Goal: Information Seeking & Learning: Learn about a topic

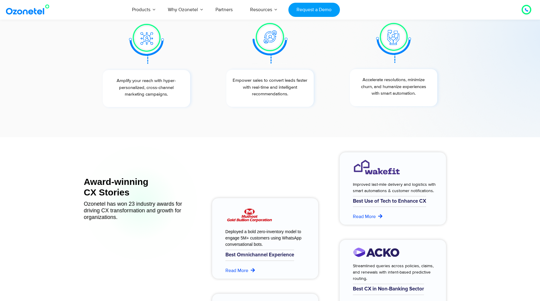
scroll to position [2269, 0]
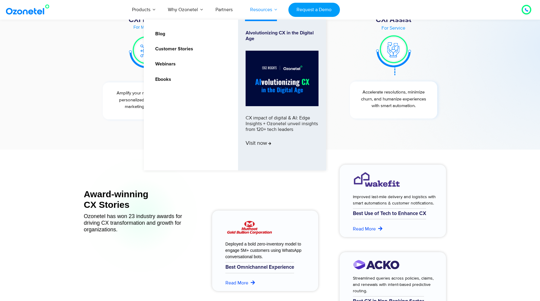
click at [265, 10] on link "Resources" at bounding box center [260, 10] width 39 height 20
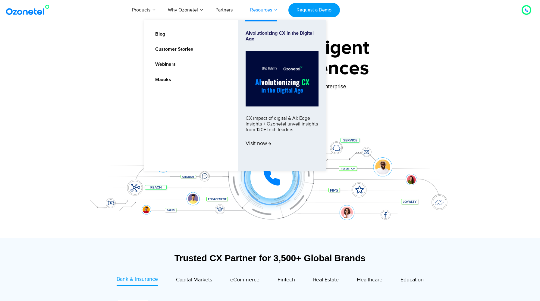
click at [265, 10] on link "Resources" at bounding box center [260, 10] width 39 height 20
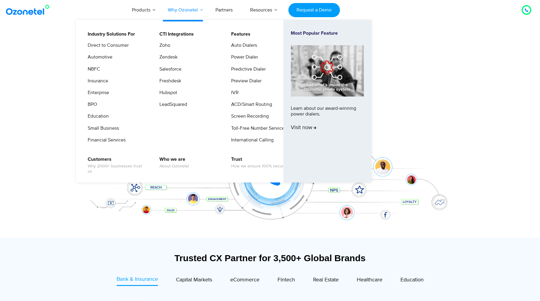
click at [190, 9] on link "Why Ozonetel" at bounding box center [183, 10] width 48 height 20
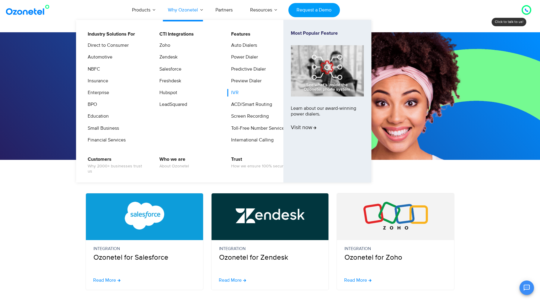
click at [236, 94] on link "IVR" at bounding box center [233, 93] width 12 height 8
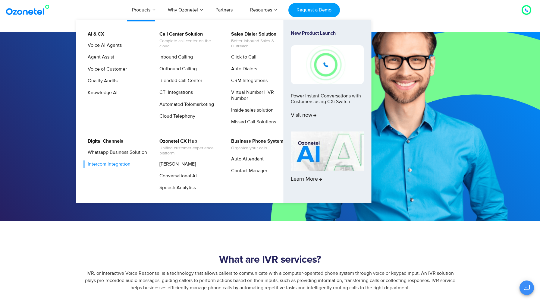
click at [119, 168] on link "Intercom Integration" at bounding box center [108, 164] width 48 height 8
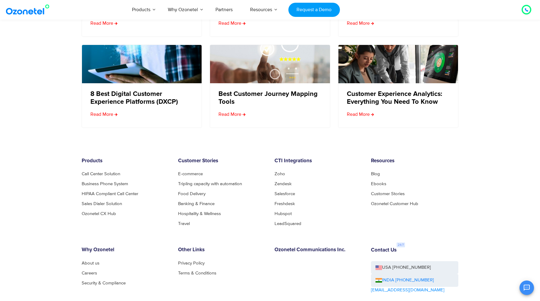
scroll to position [1527, 0]
click at [527, 289] on icon "Open chat" at bounding box center [526, 287] width 6 height 6
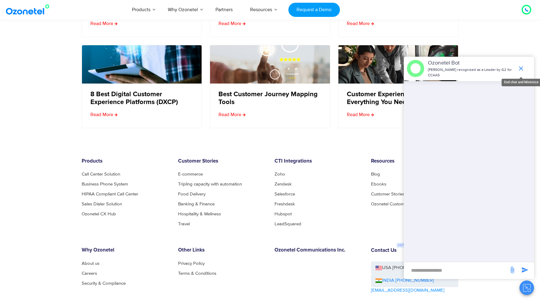
click at [520, 67] on icon "end chat or minimize" at bounding box center [520, 68] width 7 height 7
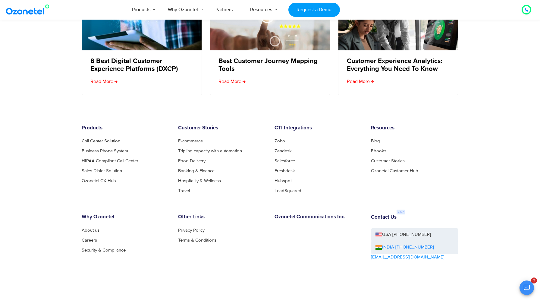
scroll to position [1563, 0]
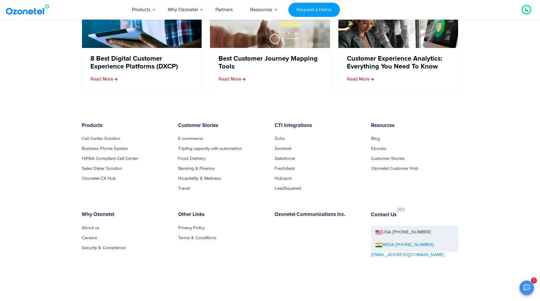
click at [262, 83] on div "Best Customer Journey Mapping Tools Read More" at bounding box center [270, 70] width 120 height 44
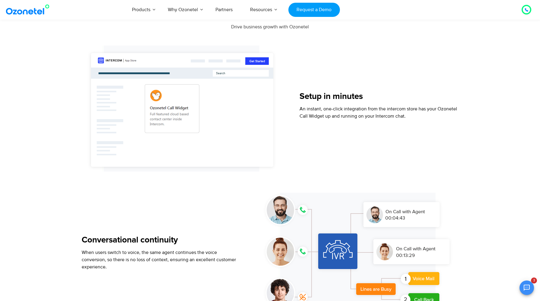
scroll to position [0, 0]
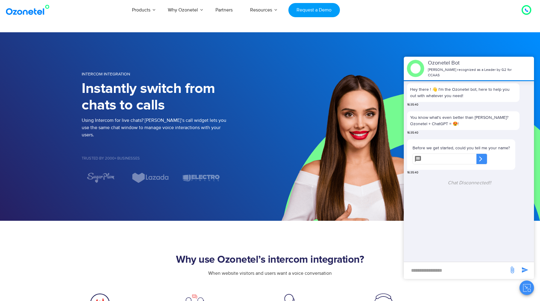
click at [473, 75] on p "[PERSON_NAME] recognized as a Leader by G2 for CCAAS" at bounding box center [471, 72] width 86 height 11
click at [530, 284] on icon "Close chat" at bounding box center [527, 288] width 8 height 8
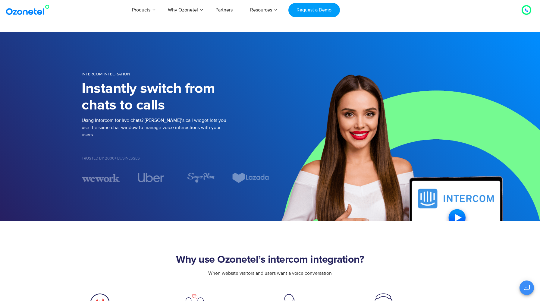
click at [525, 290] on icon "Open chat" at bounding box center [526, 287] width 7 height 7
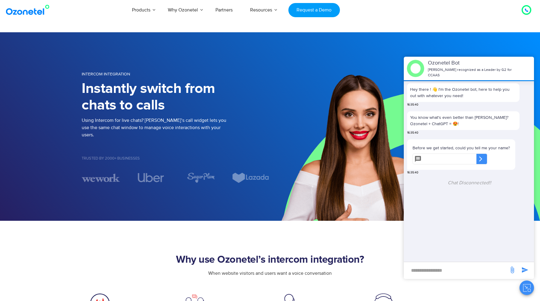
click at [520, 39] on img at bounding box center [405, 126] width 270 height 188
click at [528, 286] on icon "Close chat" at bounding box center [527, 288] width 8 height 8
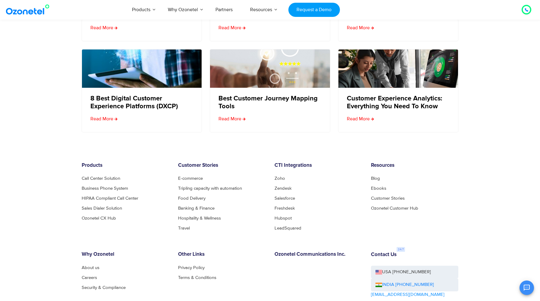
scroll to position [1603, 0]
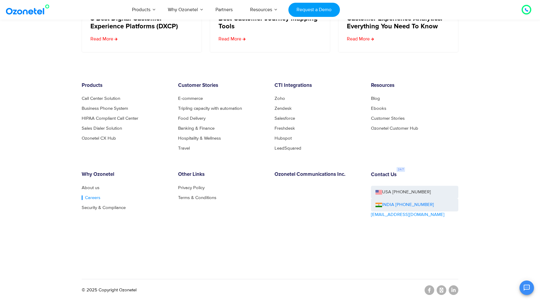
click at [91, 197] on link "Careers" at bounding box center [91, 197] width 19 height 5
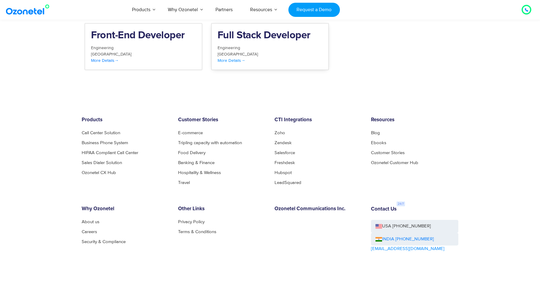
scroll to position [755, 0]
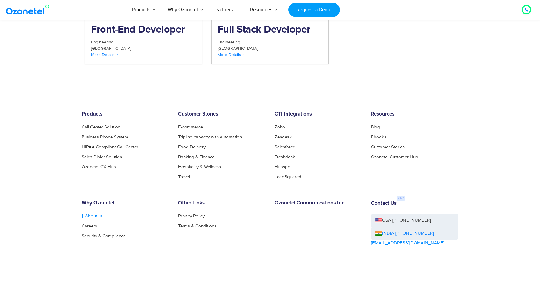
click at [92, 214] on link "About us" at bounding box center [92, 216] width 21 height 5
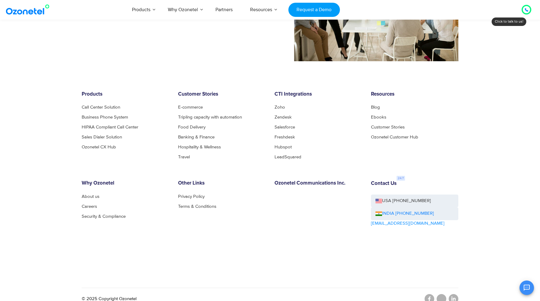
scroll to position [595, 0]
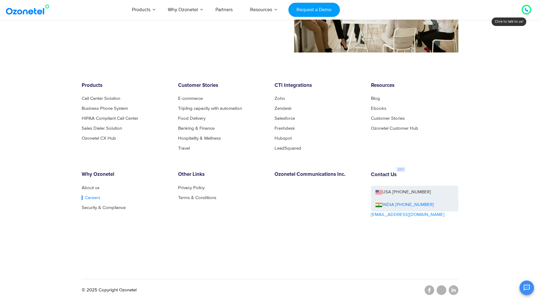
click at [93, 196] on link "Careers" at bounding box center [91, 197] width 19 height 5
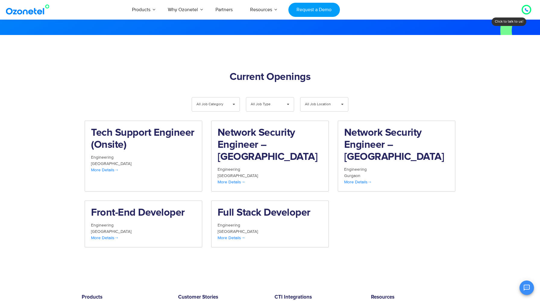
scroll to position [755, 0]
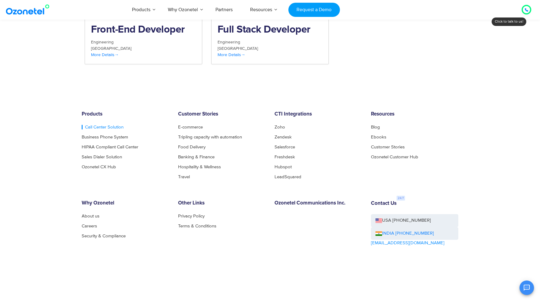
click at [109, 125] on link "Call Center Solution" at bounding box center [103, 127] width 42 height 5
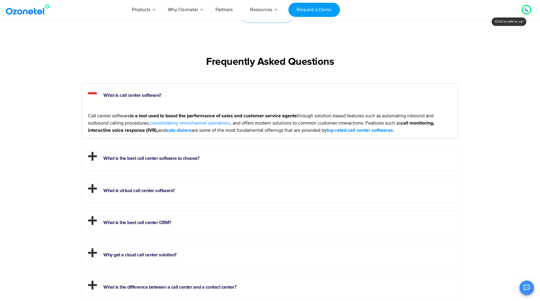
scroll to position [1578, 0]
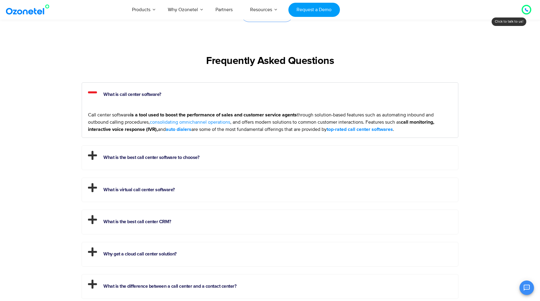
click at [109, 95] on link "What is call center software?" at bounding box center [132, 94] width 58 height 5
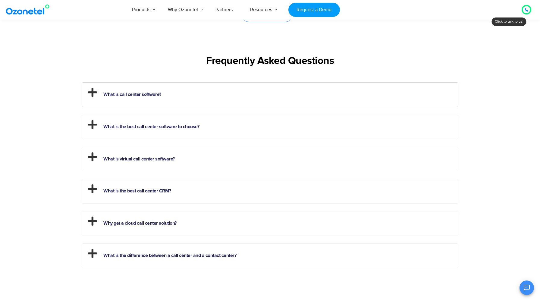
click at [109, 95] on link "What is call center software?" at bounding box center [132, 94] width 58 height 5
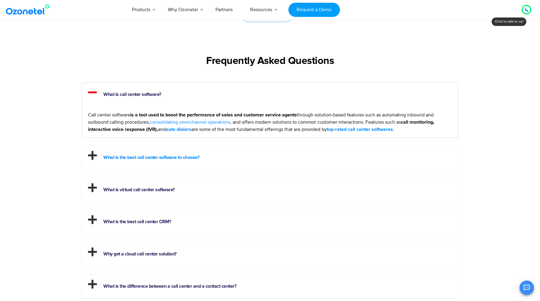
click at [123, 155] on link "What is the best call center software to choose?" at bounding box center [151, 157] width 96 height 5
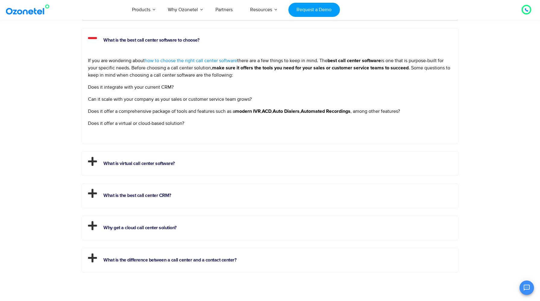
scroll to position [1669, 0]
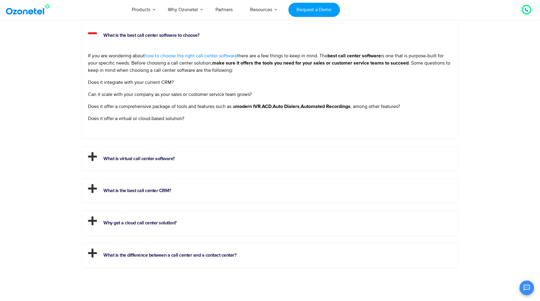
click at [147, 155] on h2 "What is virtual call center software?" at bounding box center [270, 157] width 376 height 21
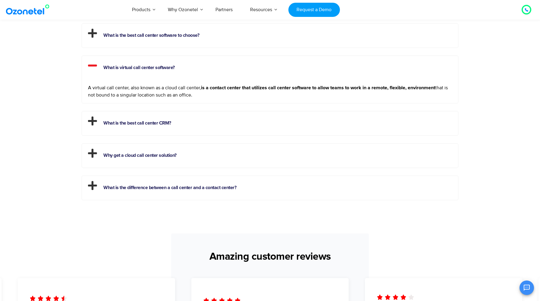
click at [156, 121] on h2 "What is the best call center CRM?" at bounding box center [270, 121] width 376 height 21
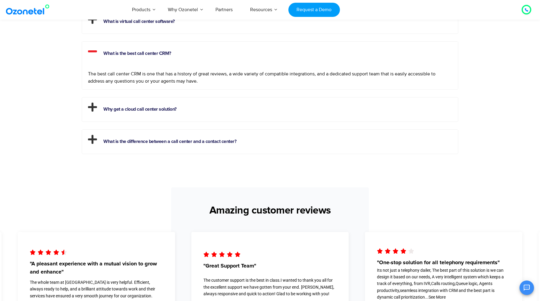
scroll to position [1759, 0]
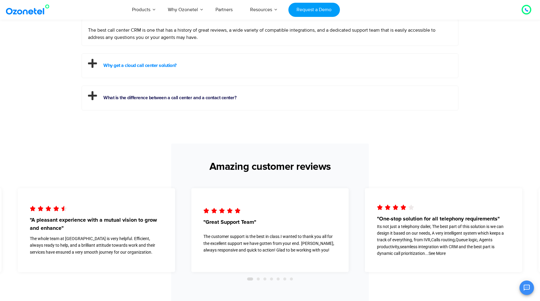
click at [154, 66] on link "Why get a cloud call center solution?" at bounding box center [139, 65] width 73 height 5
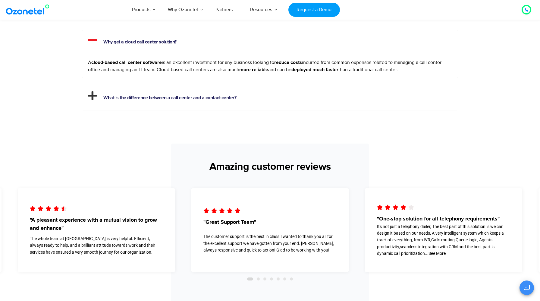
click at [155, 94] on h2 "What is the difference between a call center and a contact center?" at bounding box center [270, 96] width 376 height 21
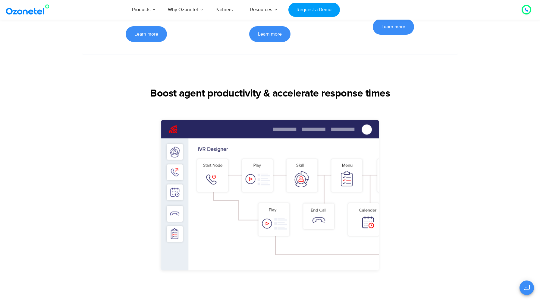
scroll to position [233, 0]
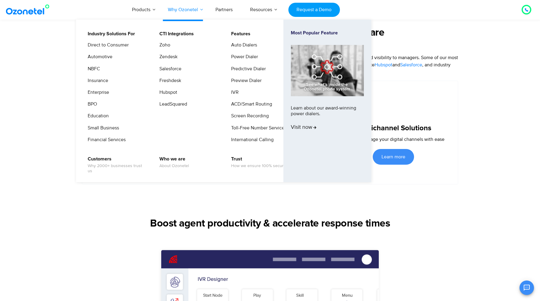
click at [193, 9] on link "Why Ozonetel" at bounding box center [183, 10] width 48 height 20
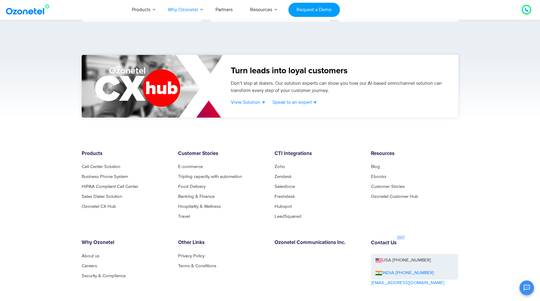
scroll to position [1027, 0]
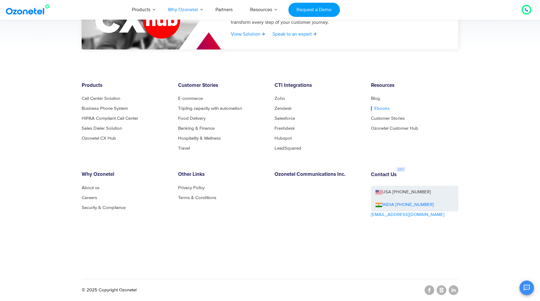
click at [381, 108] on link "Ebooks" at bounding box center [380, 108] width 19 height 5
